Goal: Use online tool/utility: Utilize a website feature to perform a specific function

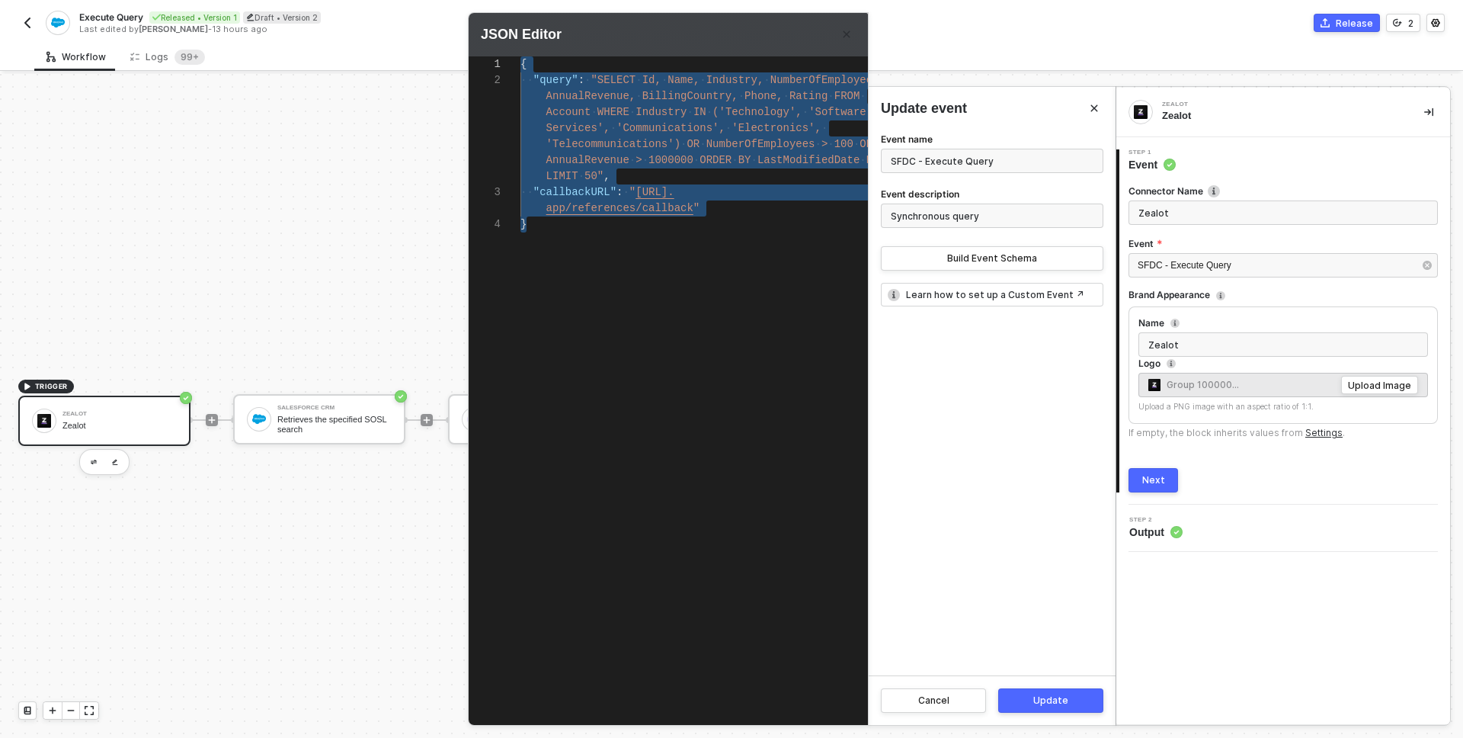
scroll to position [28, 0]
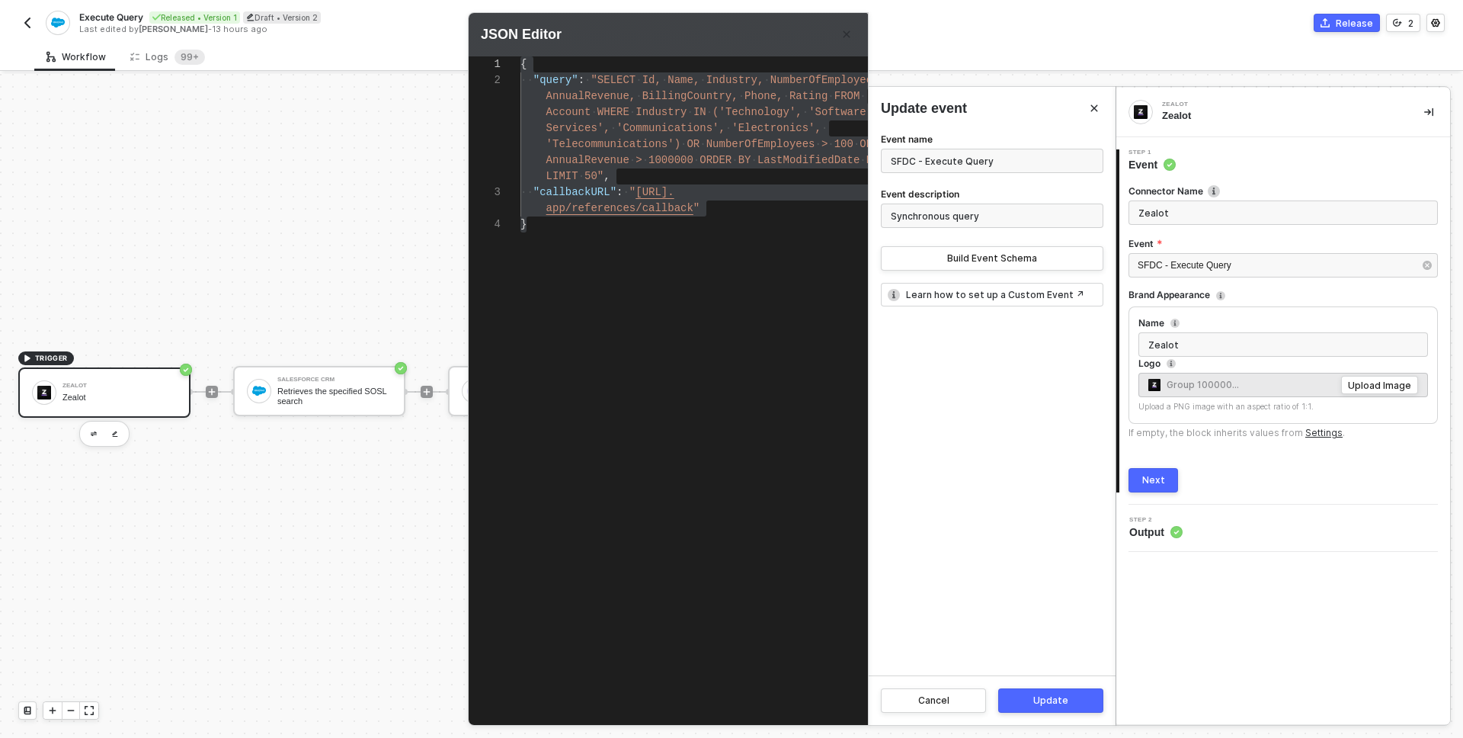
click at [32, 24] on div at bounding box center [731, 369] width 1463 height 738
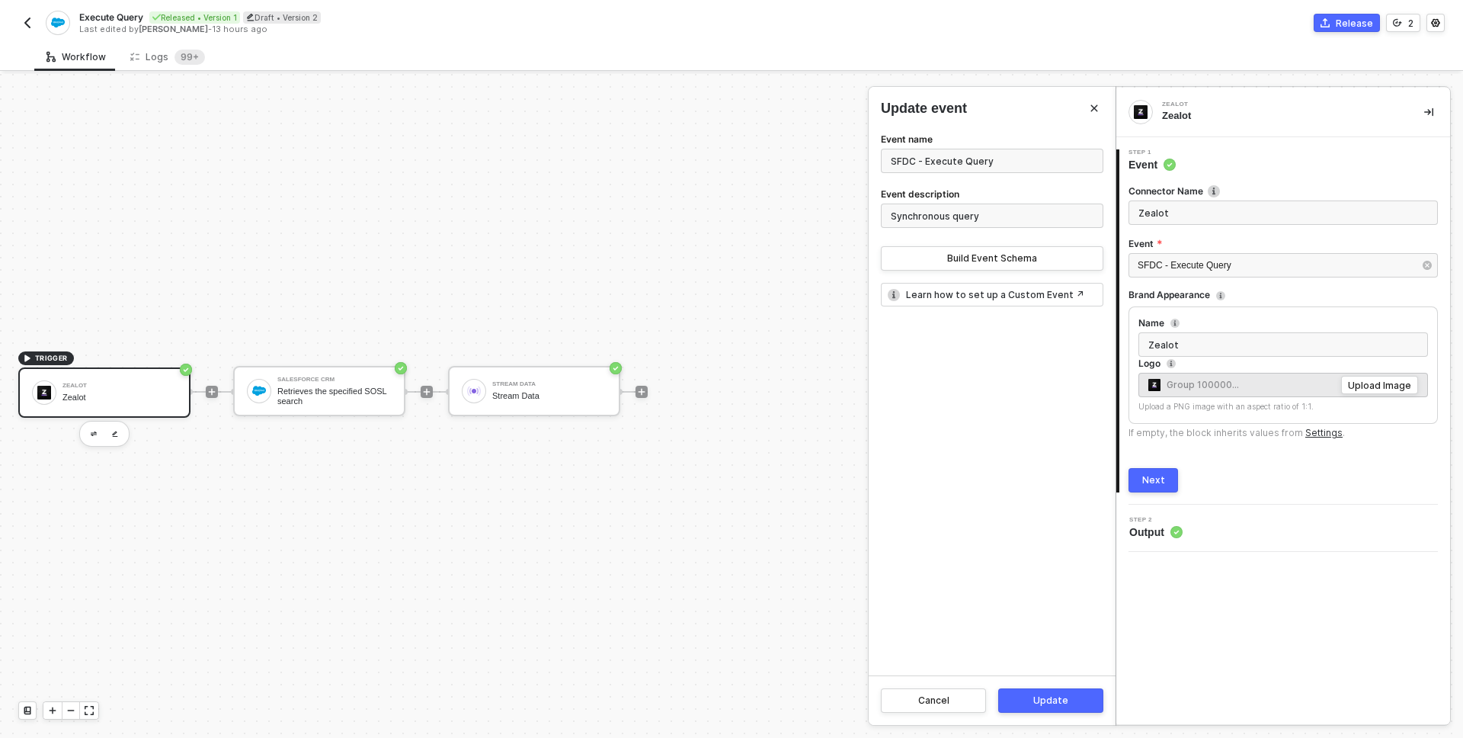
click at [32, 24] on img "button" at bounding box center [27, 23] width 12 height 12
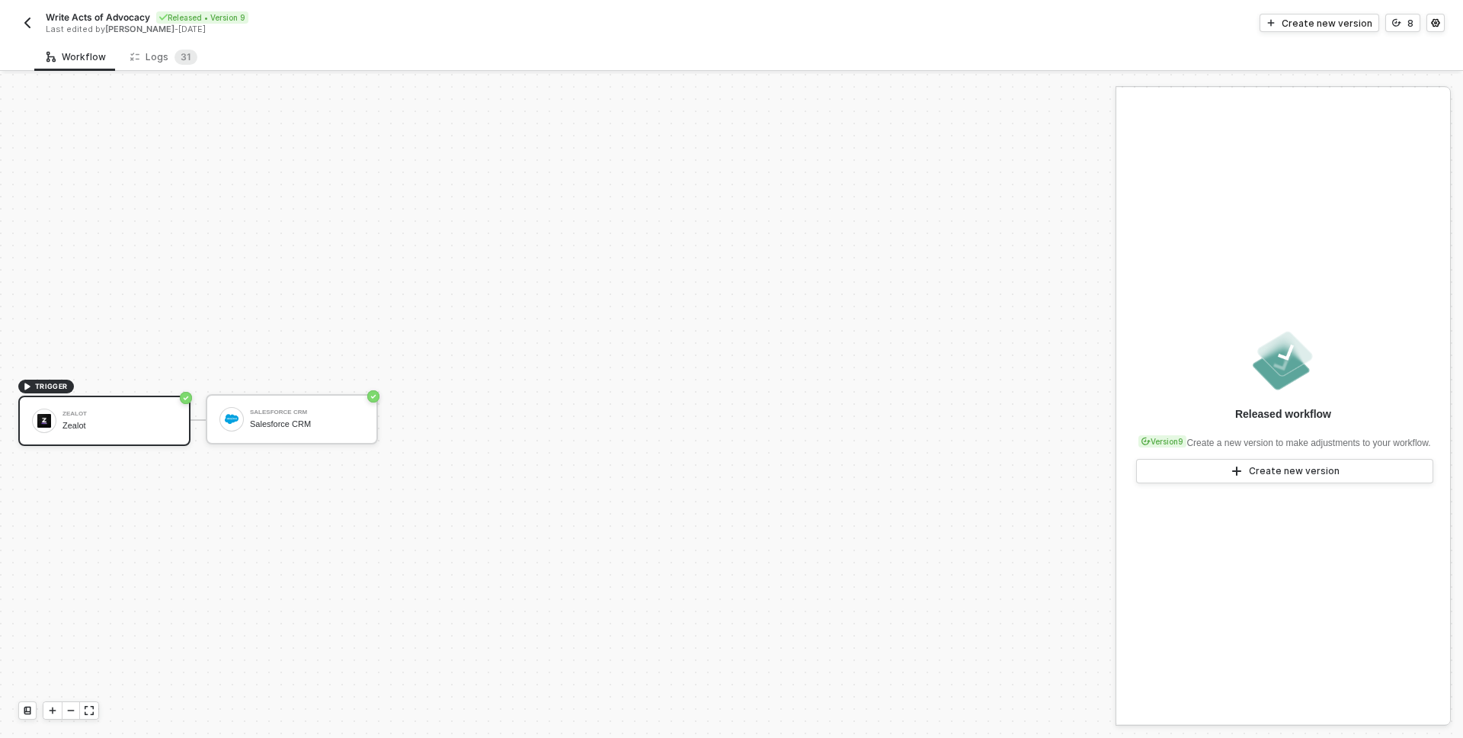
scroll to position [28, 0]
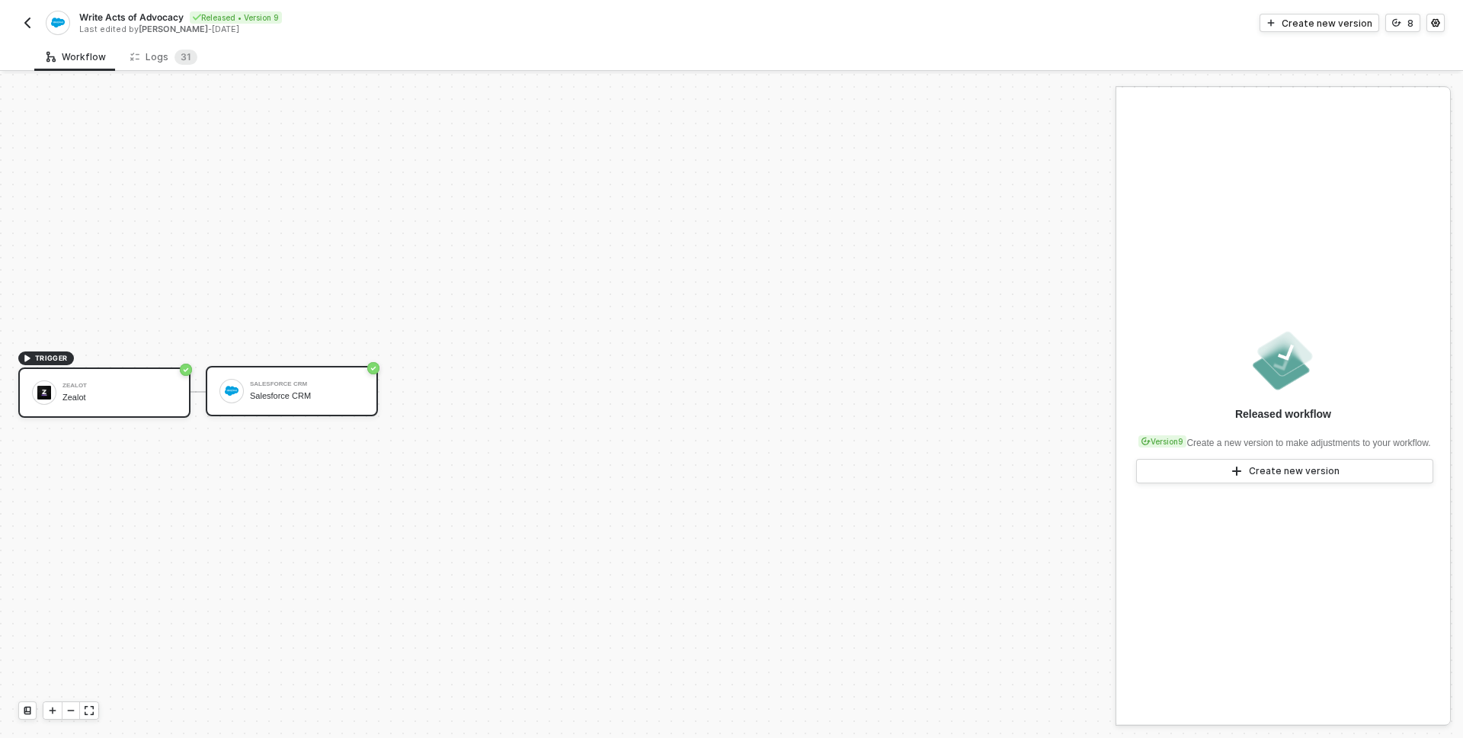
click at [294, 396] on div "Salesforce CRM" at bounding box center [307, 396] width 114 height 10
